Goal: Task Accomplishment & Management: Manage account settings

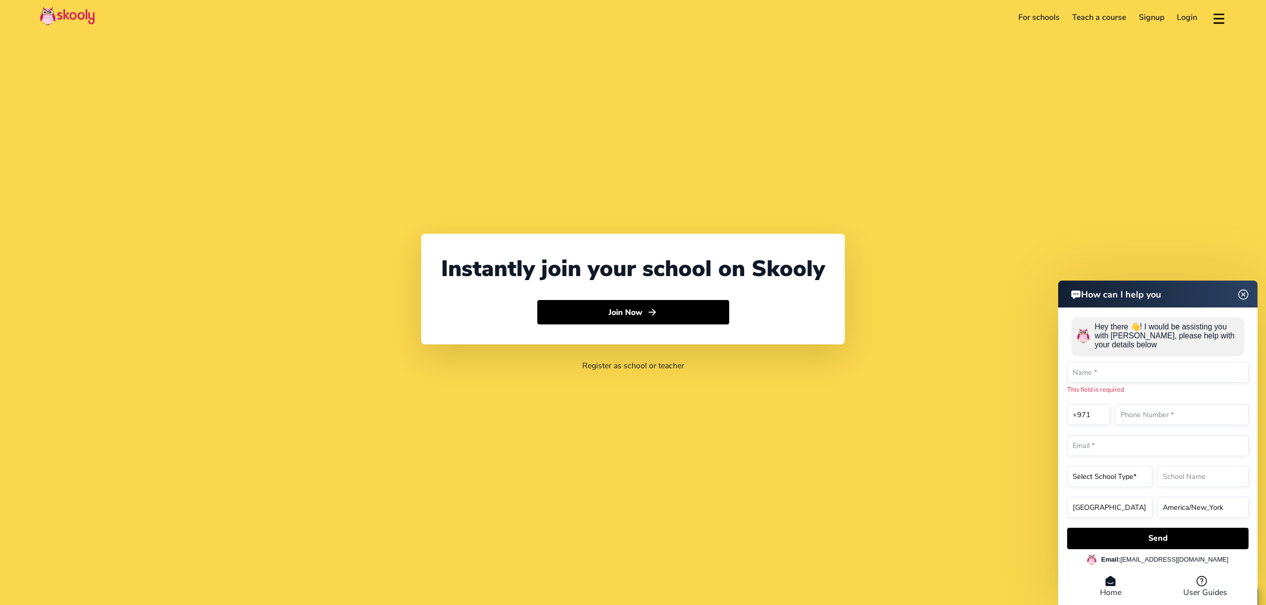
select select "971"
select select "[GEOGRAPHIC_DATA]"
select select "[GEOGRAPHIC_DATA]/[GEOGRAPHIC_DATA]"
click at [1186, 24] on link "Login" at bounding box center [1187, 17] width 33 height 16
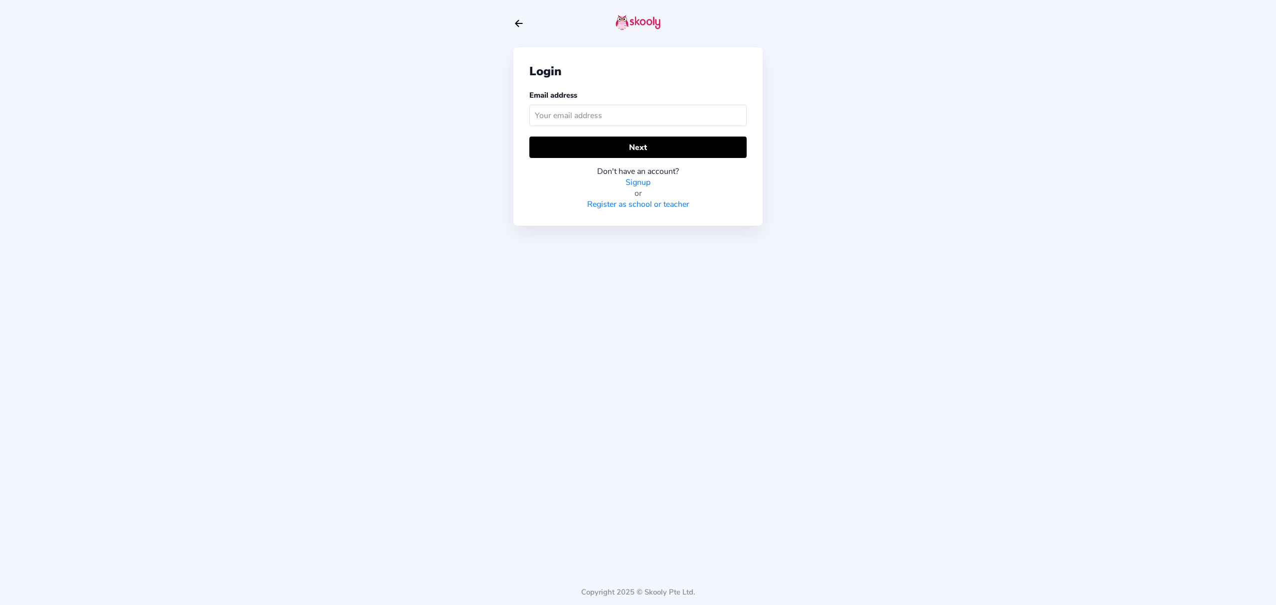
type input "h"
type input "[EMAIL_ADDRESS][DOMAIN_NAME]"
click at [634, 146] on button "Next" at bounding box center [638, 147] width 217 height 21
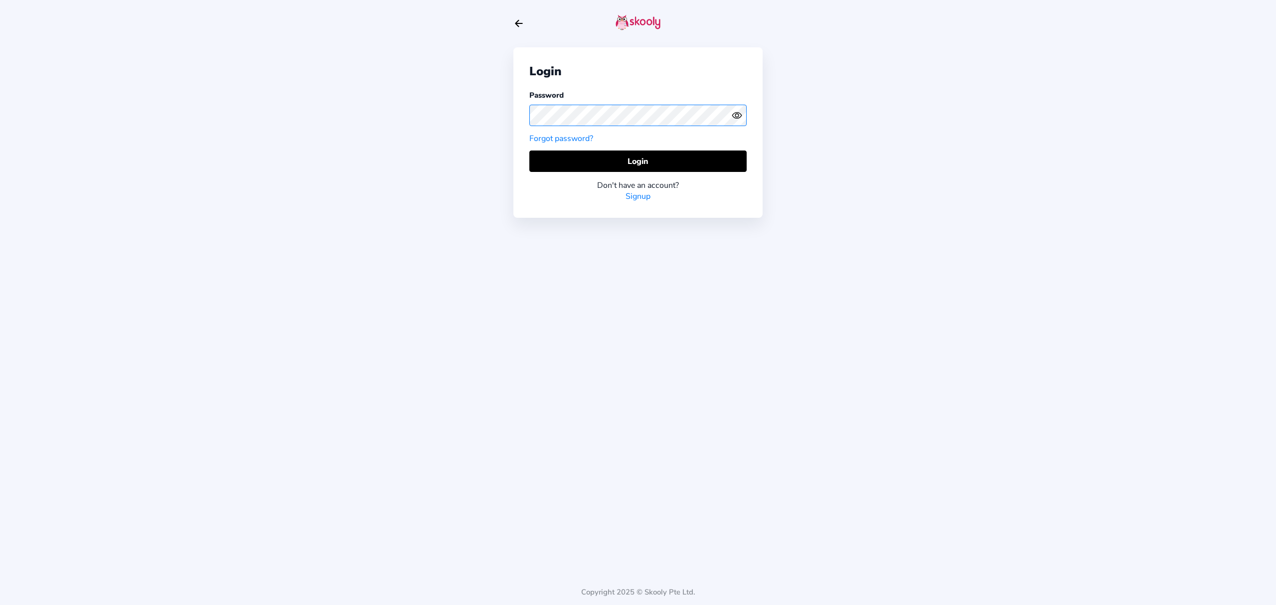
click at [505, 103] on div "Login Password Forgot password? Login Don't have an account? Signup Copyright 2…" at bounding box center [638, 302] width 1276 height 605
click at [558, 161] on button "Login" at bounding box center [638, 161] width 217 height 21
